Goal: Task Accomplishment & Management: Use online tool/utility

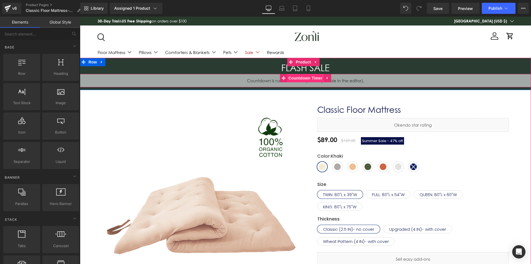
click at [296, 80] on span "Countdown Timer" at bounding box center [305, 78] width 37 height 8
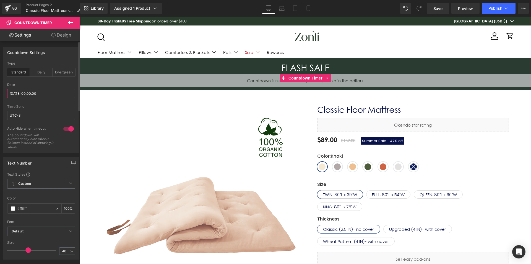
click at [28, 93] on input "[DATE] 00:00:00" at bounding box center [41, 93] width 68 height 9
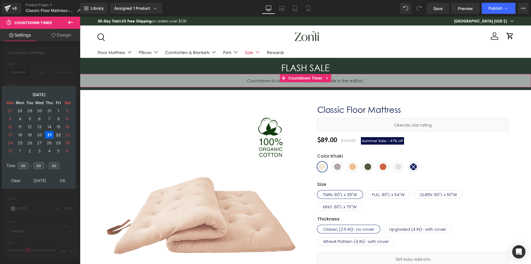
click at [58, 136] on td "22" at bounding box center [58, 134] width 8 height 7
drag, startPoint x: 61, startPoint y: 179, endPoint x: 370, endPoint y: 22, distance: 347.3
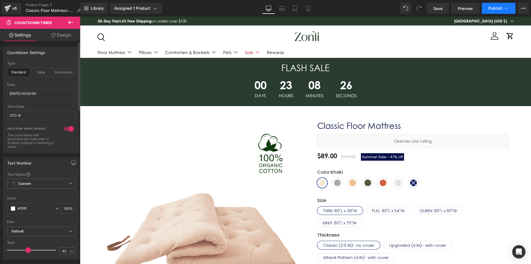
click at [488, 9] on button "Publish" at bounding box center [499, 8] width 34 height 11
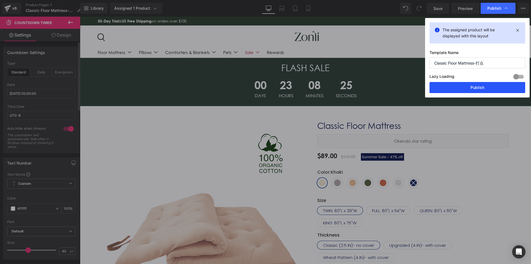
click at [496, 89] on button "Publish" at bounding box center [478, 87] width 96 height 11
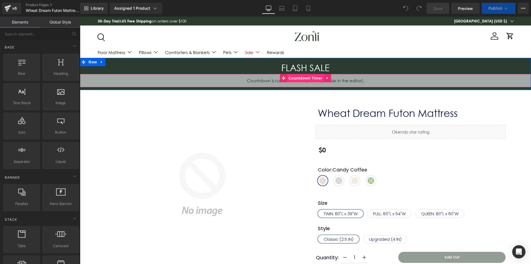
click at [303, 76] on span "Countdown Timer" at bounding box center [305, 78] width 37 height 8
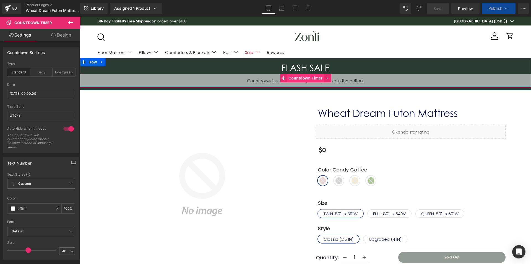
click at [296, 76] on span "Countdown Timer" at bounding box center [305, 78] width 37 height 8
click at [32, 95] on input "[DATE] 00:00:00" at bounding box center [41, 93] width 68 height 9
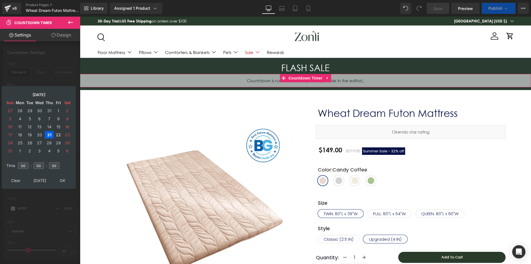
click at [56, 136] on td "22" at bounding box center [58, 134] width 8 height 7
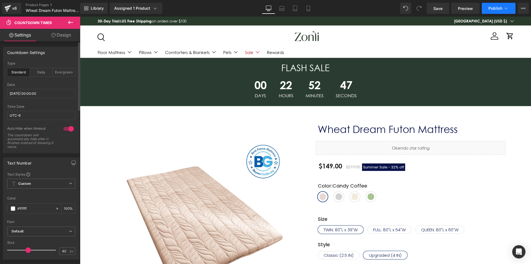
click at [492, 9] on span "Publish" at bounding box center [495, 8] width 14 height 4
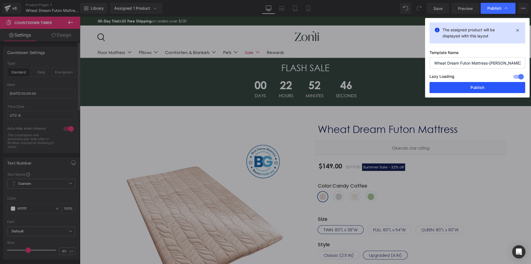
click at [465, 88] on button "Publish" at bounding box center [478, 87] width 96 height 11
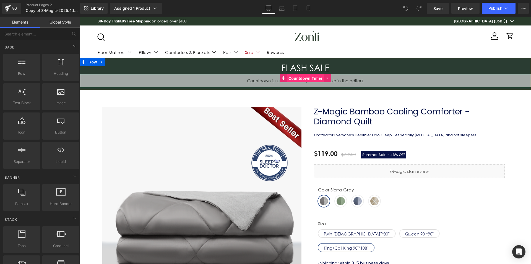
click at [300, 77] on span "Countdown Timer" at bounding box center [305, 78] width 37 height 8
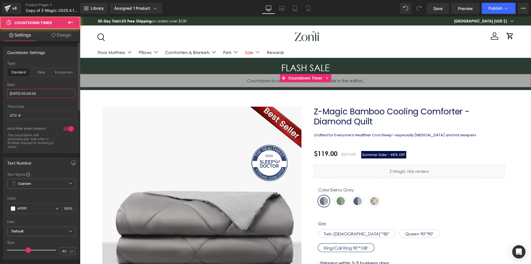
click at [27, 97] on input "[DATE] 00:00:00" at bounding box center [41, 93] width 68 height 9
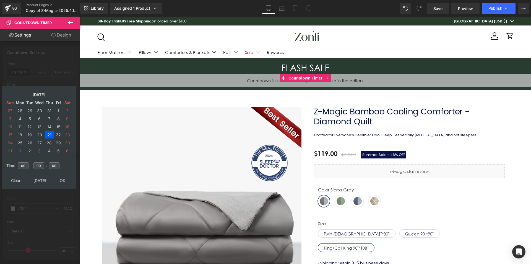
click at [56, 135] on td "22" at bounding box center [58, 134] width 8 height 7
drag, startPoint x: 31, startPoint y: 144, endPoint x: 63, endPoint y: 182, distance: 49.6
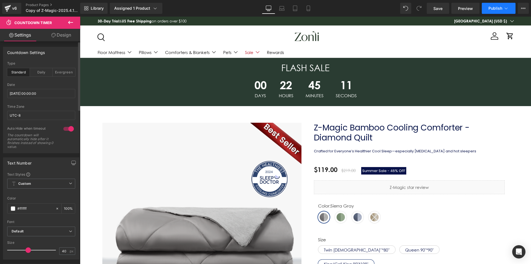
click at [501, 4] on button "Publish" at bounding box center [499, 8] width 34 height 11
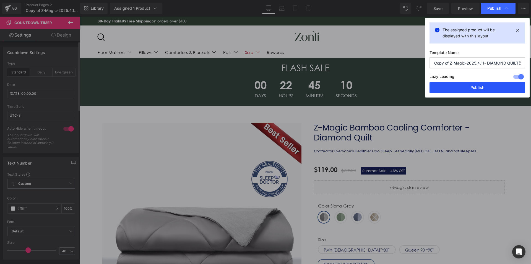
click at [487, 85] on button "Publish" at bounding box center [478, 87] width 96 height 11
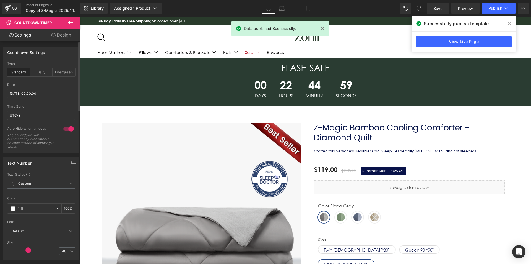
click at [509, 22] on icon at bounding box center [509, 24] width 3 height 4
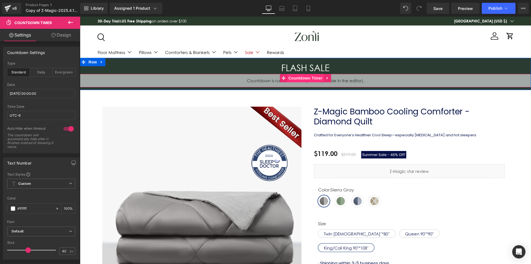
click at [310, 78] on span "Countdown Timer" at bounding box center [305, 78] width 37 height 8
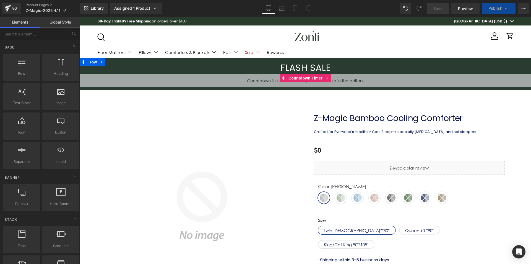
click at [296, 77] on span "Countdown Timer" at bounding box center [305, 78] width 37 height 8
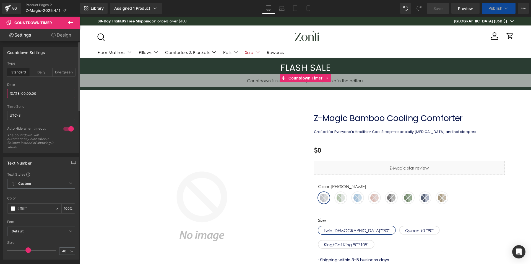
click at [25, 93] on input "2025/08/21 00:00:00" at bounding box center [41, 93] width 68 height 9
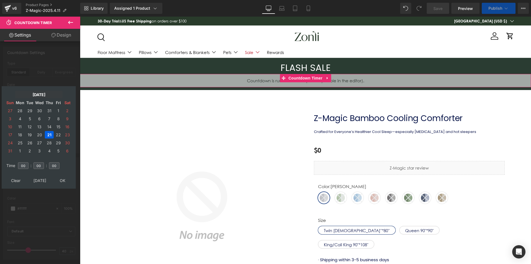
click at [59, 135] on td "22" at bounding box center [58, 134] width 8 height 7
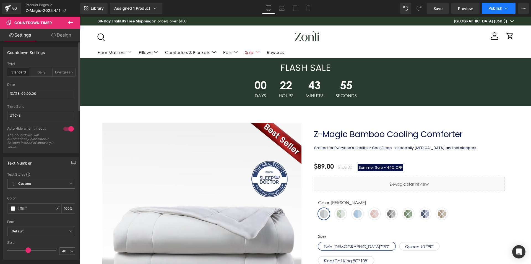
click at [502, 8] on span "Publish" at bounding box center [495, 8] width 14 height 4
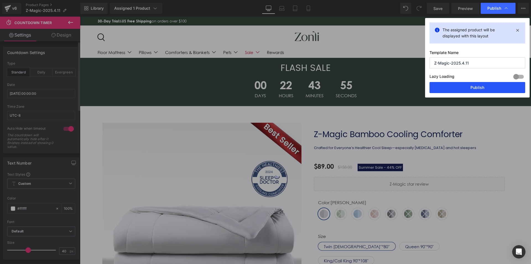
drag, startPoint x: 485, startPoint y: 86, endPoint x: 402, endPoint y: 65, distance: 84.9
click at [485, 86] on button "Publish" at bounding box center [478, 87] width 96 height 11
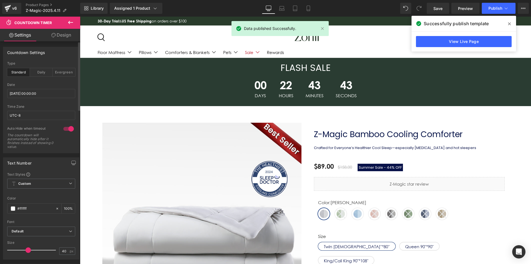
click at [511, 20] on span at bounding box center [509, 23] width 9 height 9
